Goal: Information Seeking & Learning: Compare options

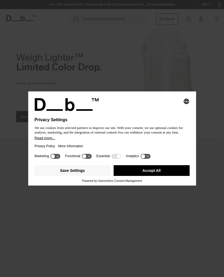
click at [168, 174] on button "Accept All" at bounding box center [151, 170] width 76 height 11
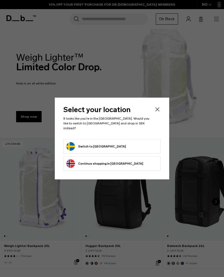
click at [105, 145] on form "Switch to Sweden" at bounding box center [111, 146] width 91 height 9
click at [97, 142] on button "Switch to Sweden" at bounding box center [95, 146] width 59 height 9
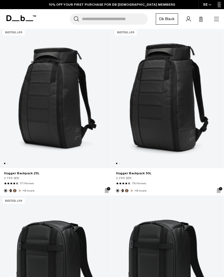
click at [187, 108] on link "Hugger Backpack 30L" at bounding box center [167, 97] width 111 height 141
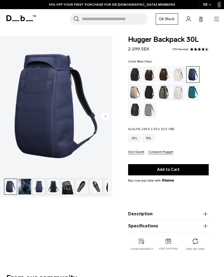
click at [134, 139] on div "25L" at bounding box center [134, 138] width 13 height 9
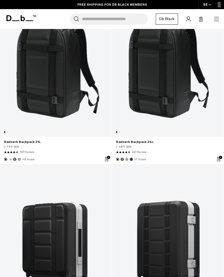
scroll to position [302, 0]
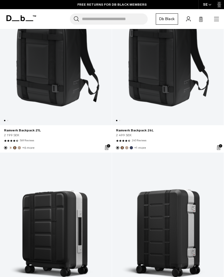
click at [187, 77] on link "Ramverk Backpack 26L" at bounding box center [167, 54] width 111 height 141
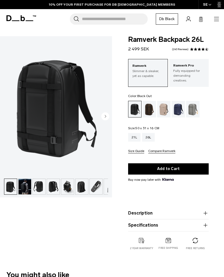
click at [179, 109] on div "Blue Hour" at bounding box center [178, 109] width 14 height 17
click at [166, 106] on div "Fogbow Beige" at bounding box center [164, 109] width 14 height 17
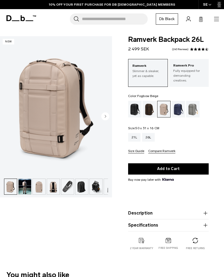
click at [16, 184] on img "button" at bounding box center [10, 187] width 13 height 16
click at [28, 185] on img "button" at bounding box center [24, 187] width 13 height 16
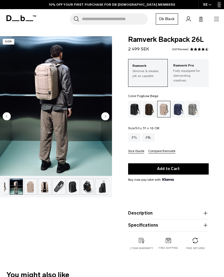
scroll to position [0, 9]
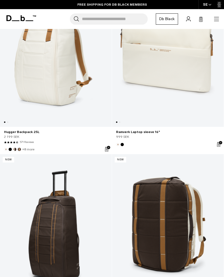
scroll to position [1583, 0]
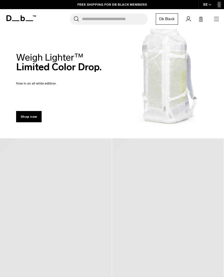
click at [169, 153] on div "Recommended Products" at bounding box center [168, 231] width 112 height 186
